Goal: Information Seeking & Learning: Learn about a topic

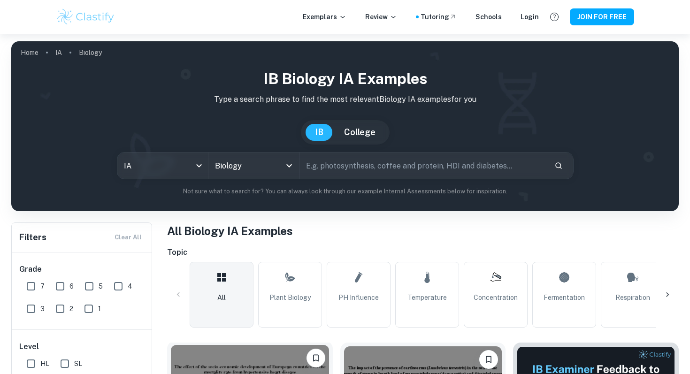
scroll to position [145, 0]
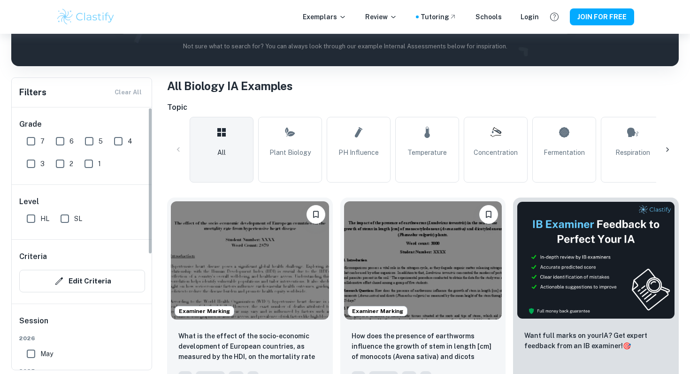
click at [26, 142] on input "7" at bounding box center [31, 141] width 19 height 19
checkbox input "true"
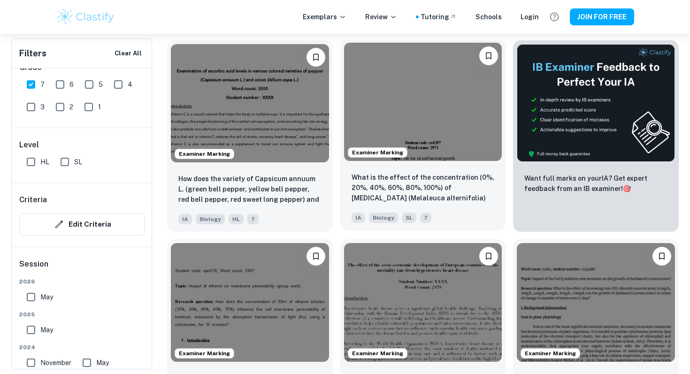
scroll to position [326, 0]
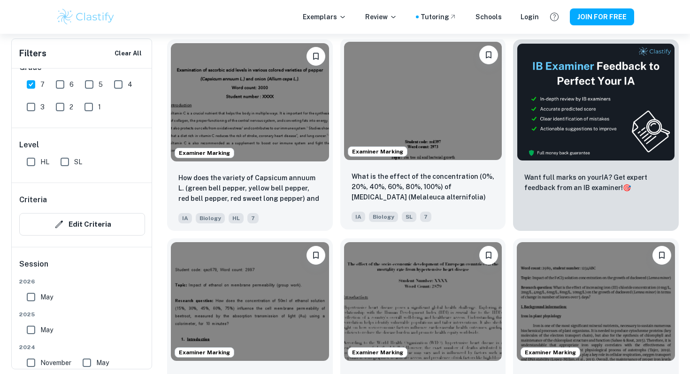
click at [452, 205] on div "What is the effect of the concentration (0%, 20%, 40%, 60%, 80%, 100%) of [MEDI…" at bounding box center [423, 197] width 166 height 66
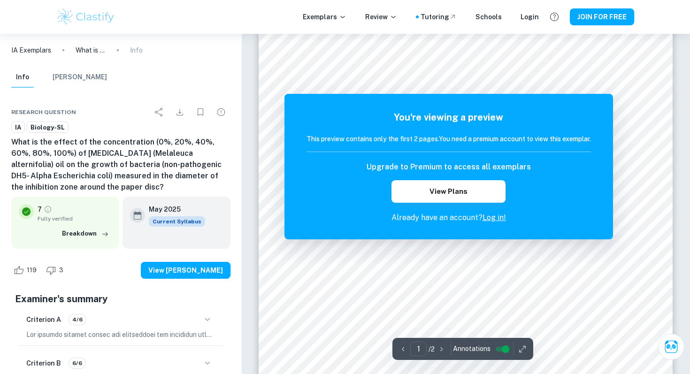
scroll to position [151, 0]
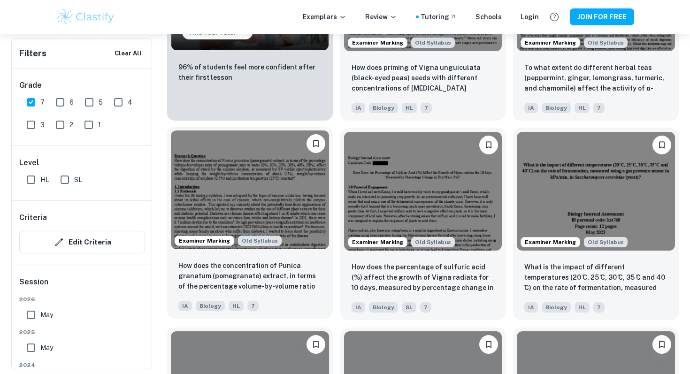
scroll to position [846, 0]
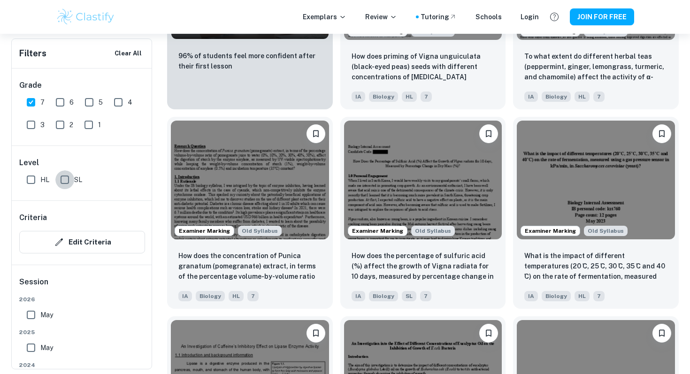
click at [68, 180] on input "SL" at bounding box center [64, 179] width 19 height 19
checkbox input "true"
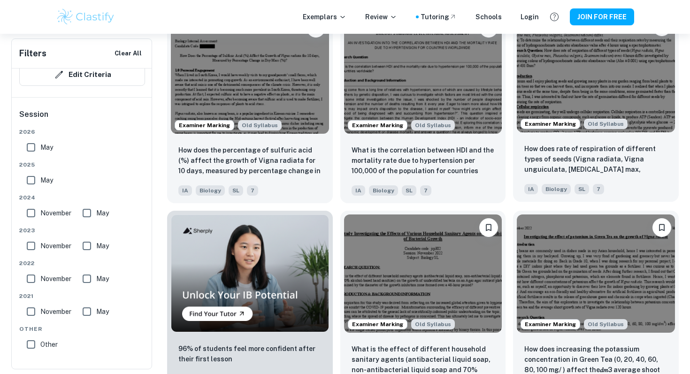
scroll to position [556, 0]
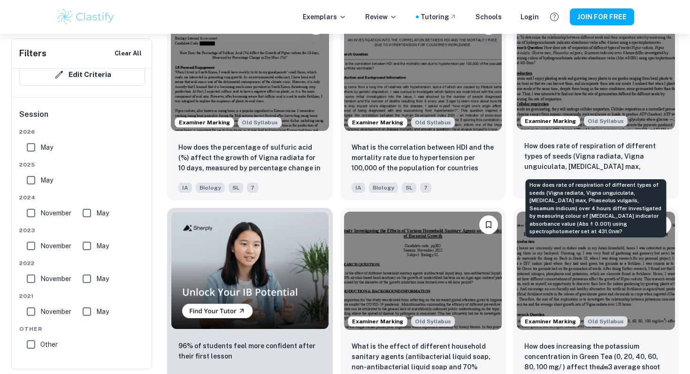
click at [637, 158] on p "How does rate of respiration of different types of seeds (Vigna radiata, Vigna …" at bounding box center [596, 157] width 143 height 32
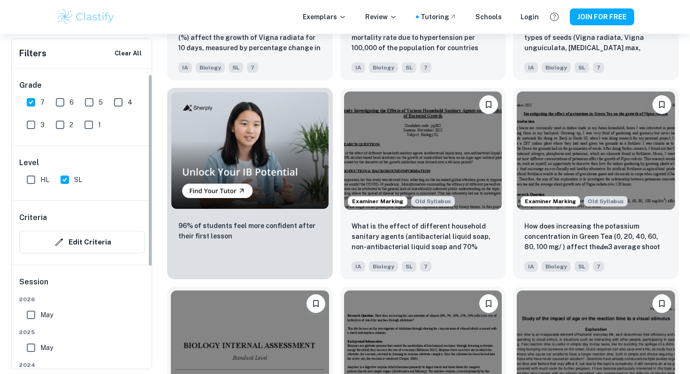
scroll to position [101, 0]
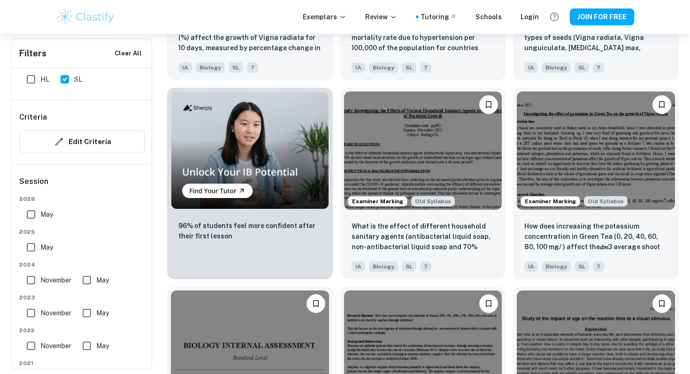
click at [34, 249] on input "May" at bounding box center [31, 247] width 19 height 19
checkbox input "true"
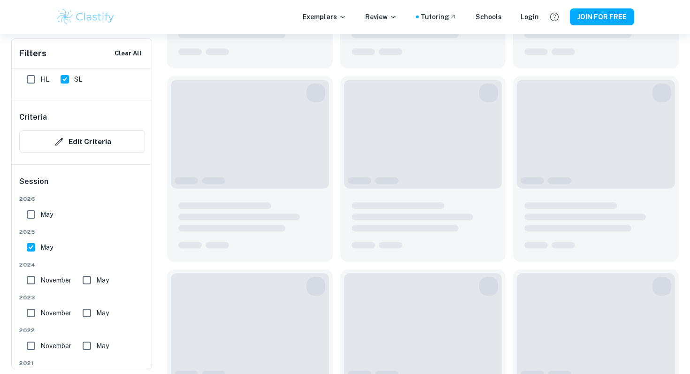
scroll to position [183, 0]
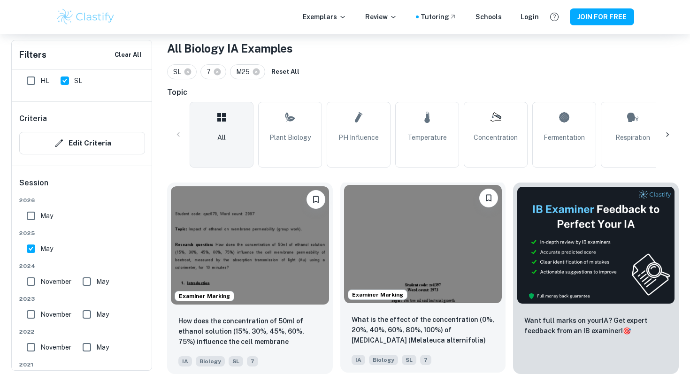
click at [430, 259] on img at bounding box center [423, 244] width 158 height 118
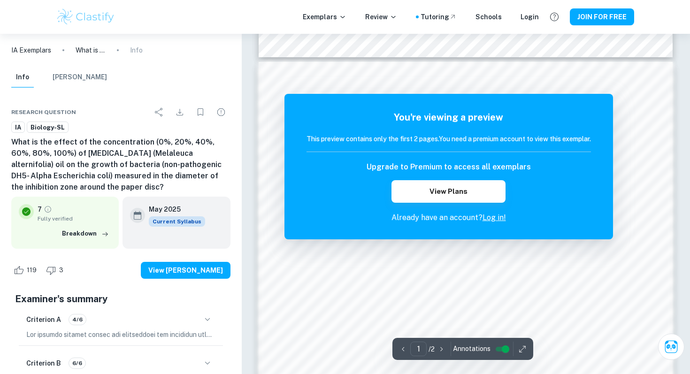
scroll to position [624, 0]
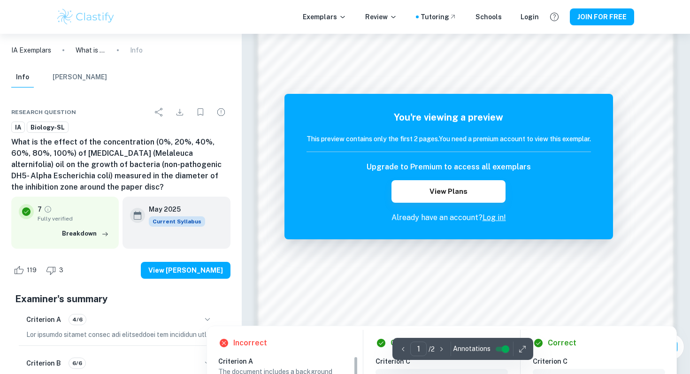
click at [513, 288] on div at bounding box center [466, 286] width 314 height 14
